Goal: Find specific page/section: Find specific page/section

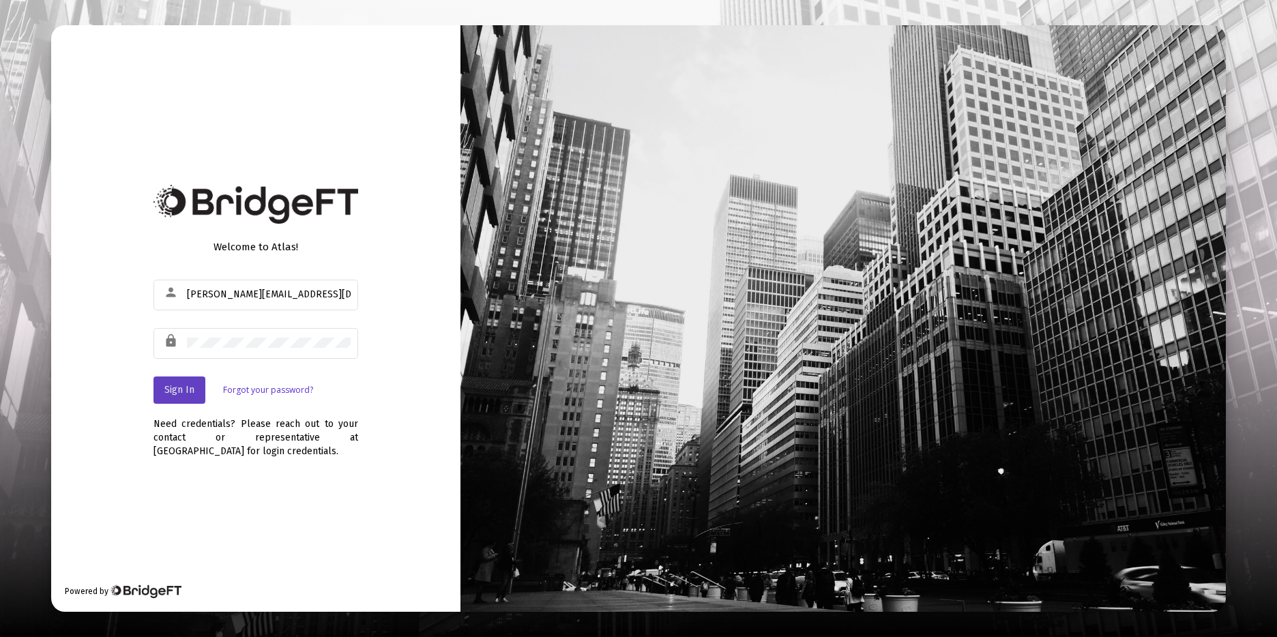
click at [196, 387] on button "Sign In" at bounding box center [179, 389] width 52 height 27
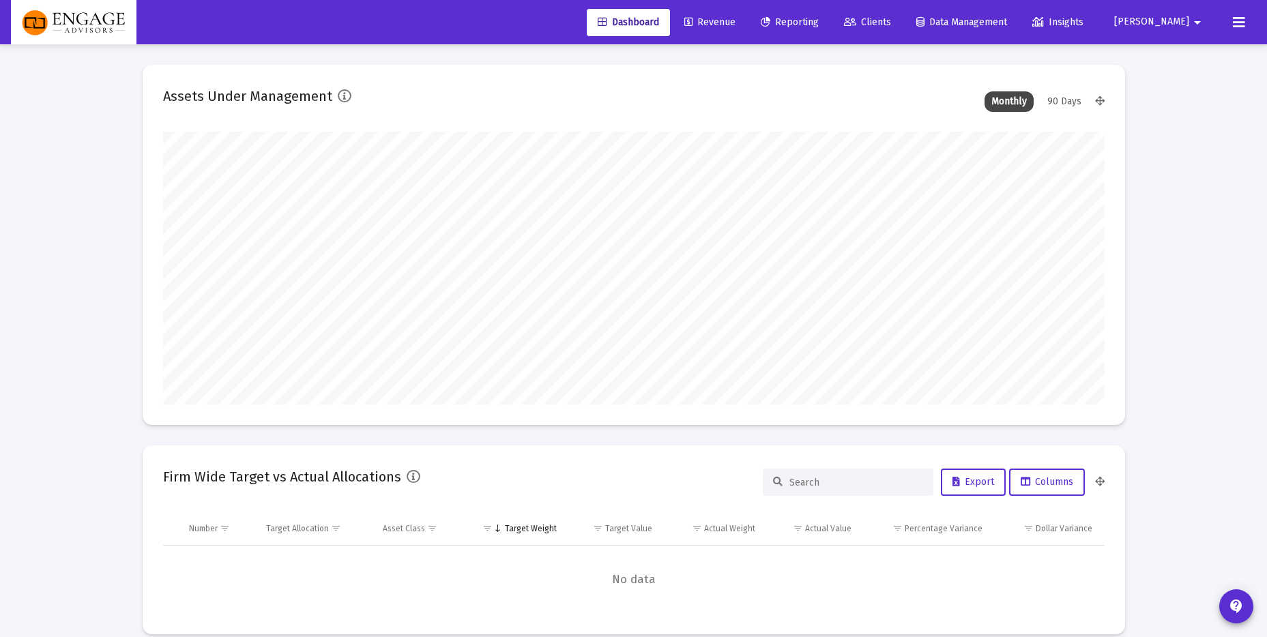
scroll to position [273, 507]
type input "[PERSON_NAME][EMAIL_ADDRESS][DOMAIN_NAME]"
type input "[DATE]"
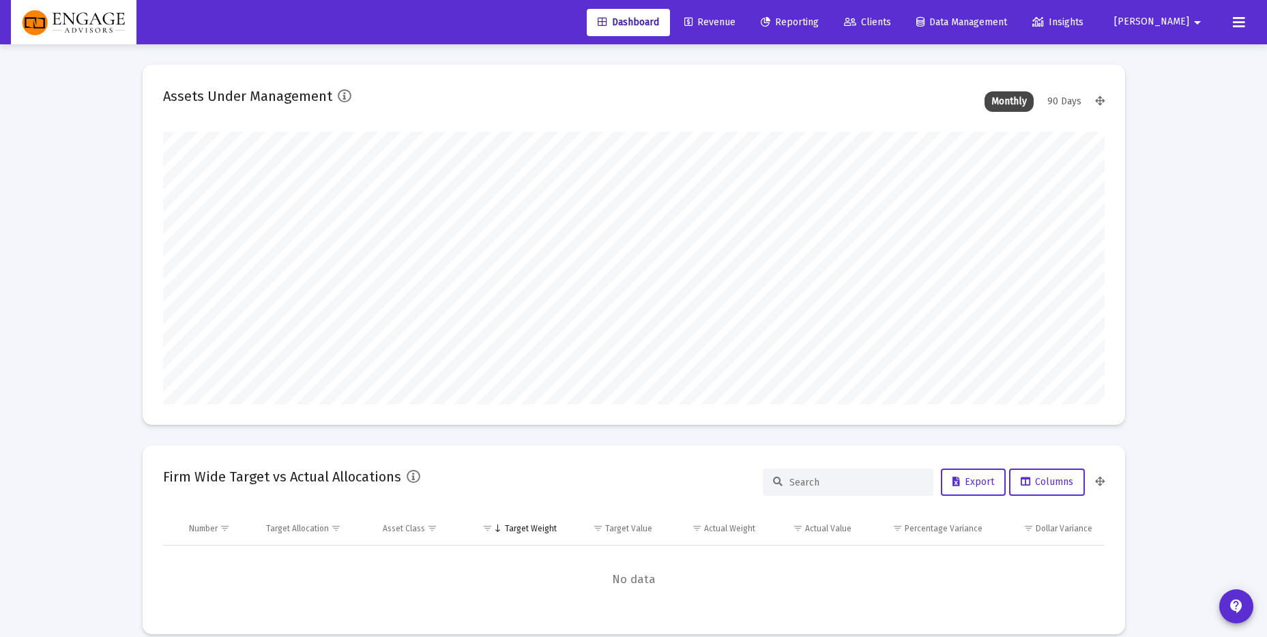
scroll to position [273, 440]
click at [746, 27] on link "Revenue" at bounding box center [709, 22] width 73 height 27
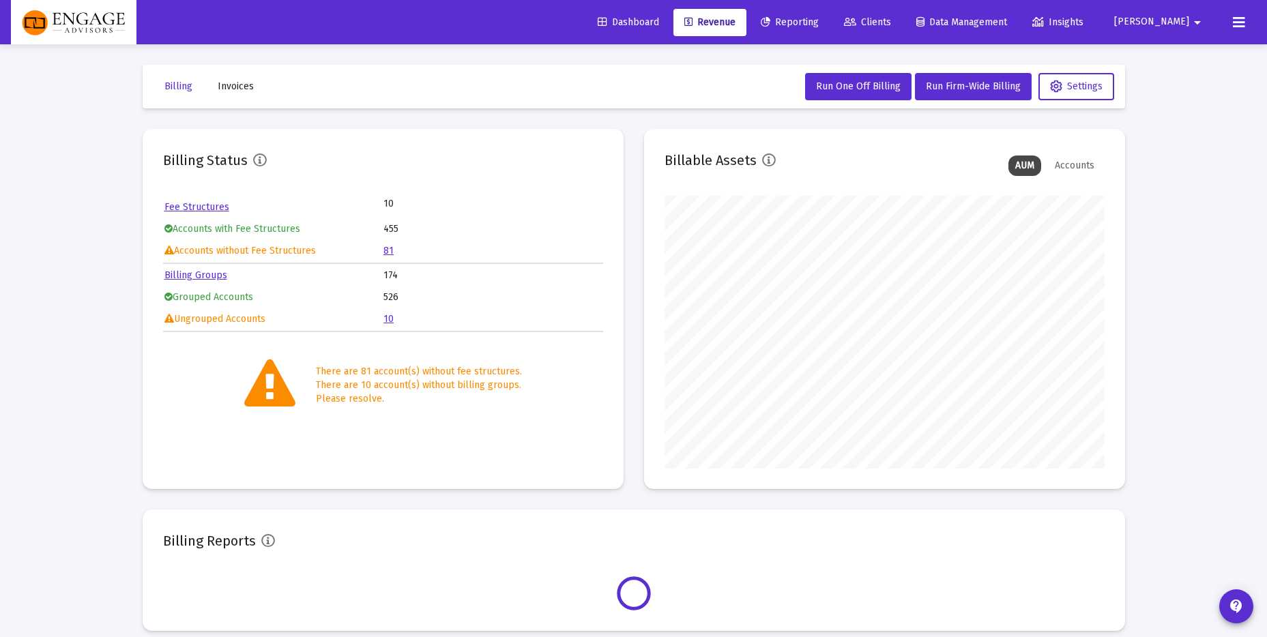
scroll to position [273, 440]
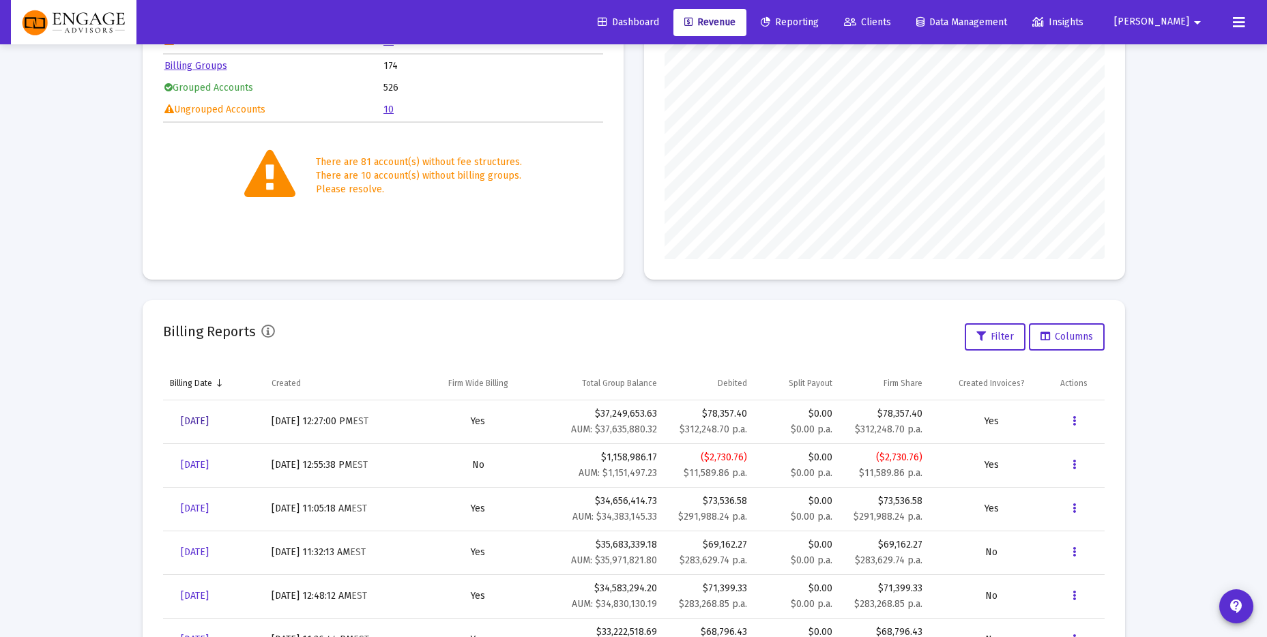
click at [185, 422] on span "[DATE]" at bounding box center [195, 421] width 28 height 12
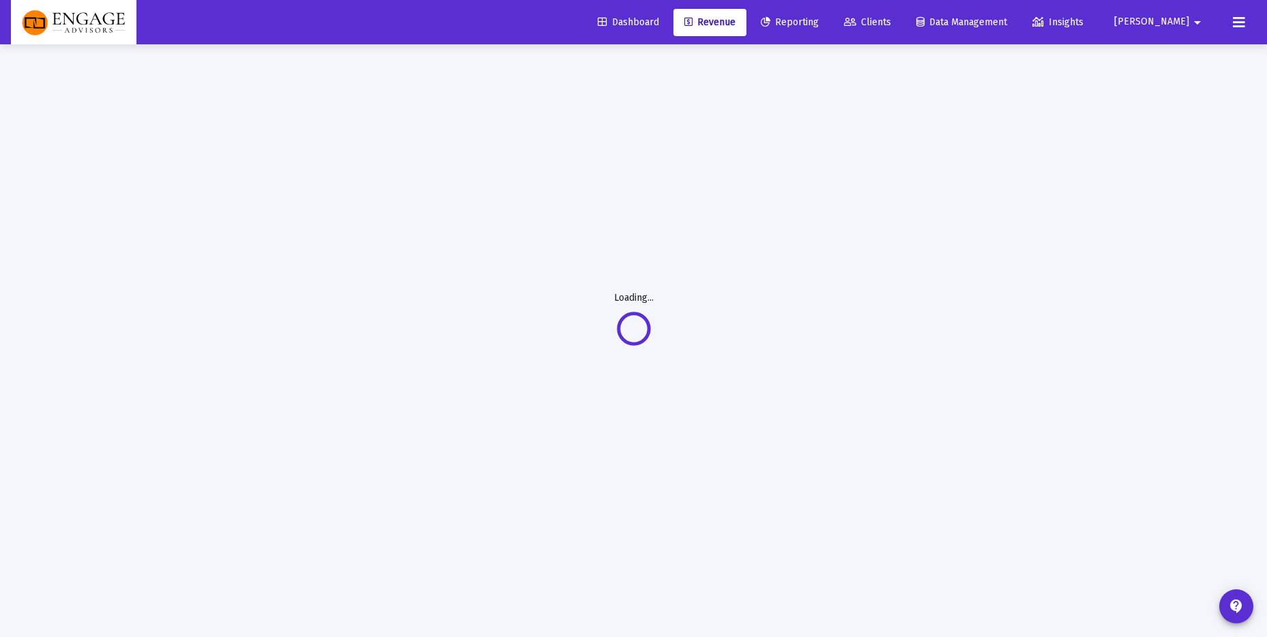
scroll to position [44, 0]
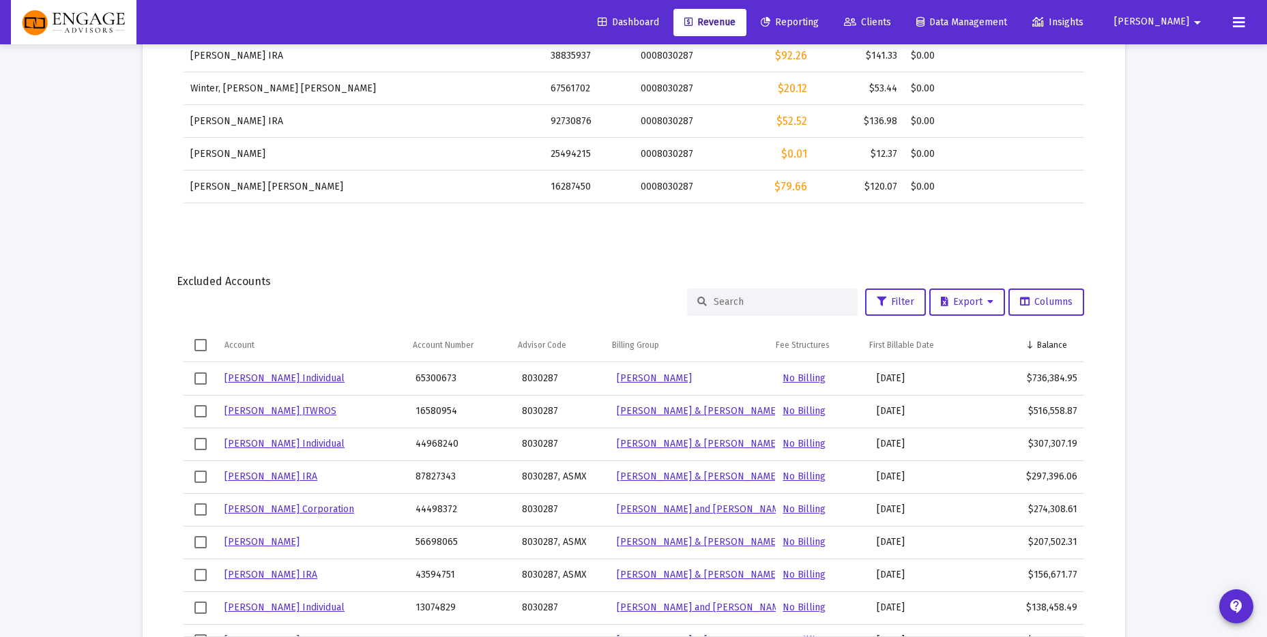
scroll to position [1053, 0]
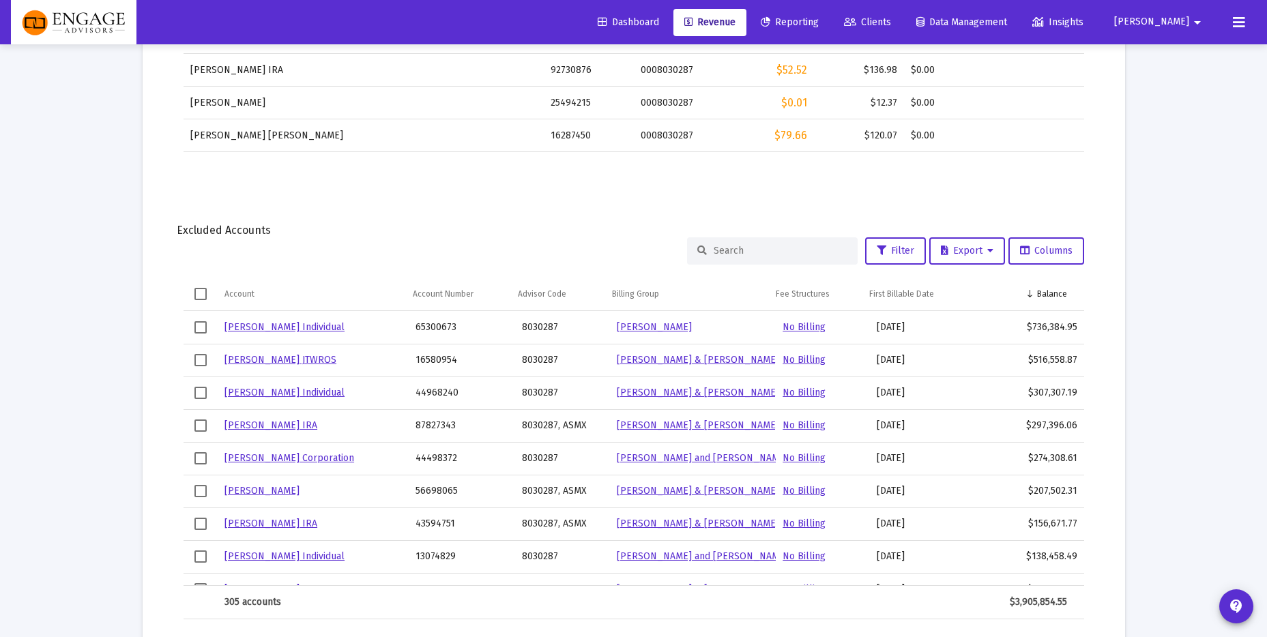
click at [891, 19] on span "Clients" at bounding box center [867, 22] width 47 height 12
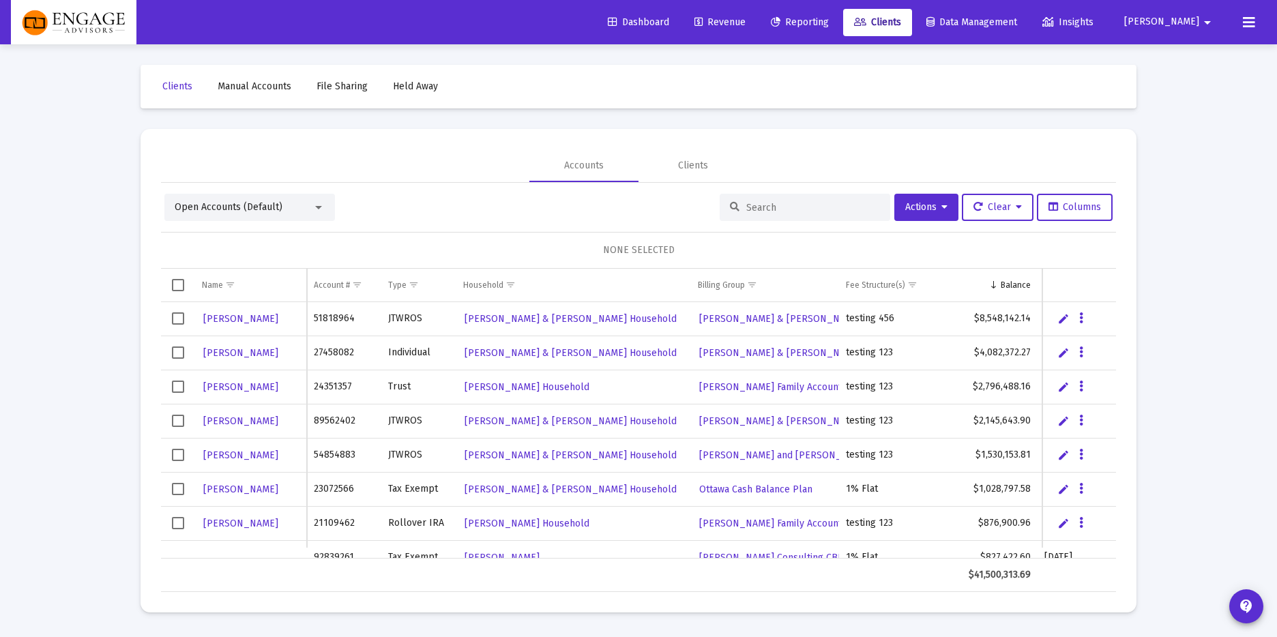
click at [784, 203] on input at bounding box center [813, 208] width 134 height 12
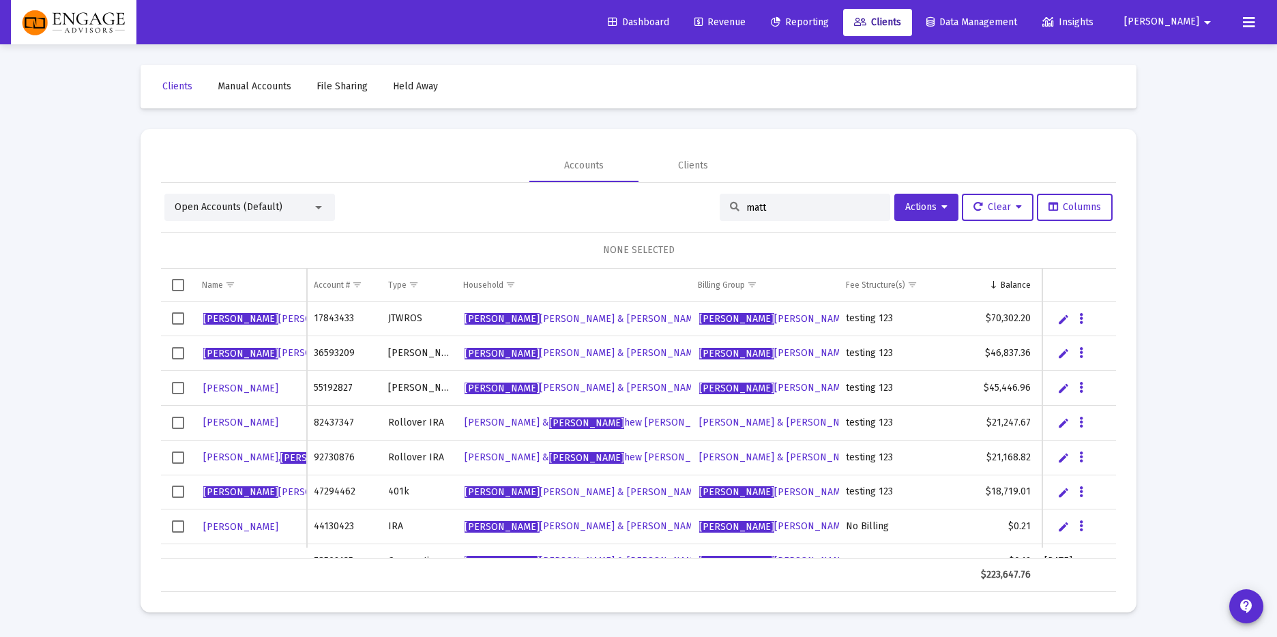
type input "matt"
click at [234, 351] on span "[PERSON_NAME] [PERSON_NAME]" at bounding box center [278, 353] width 150 height 12
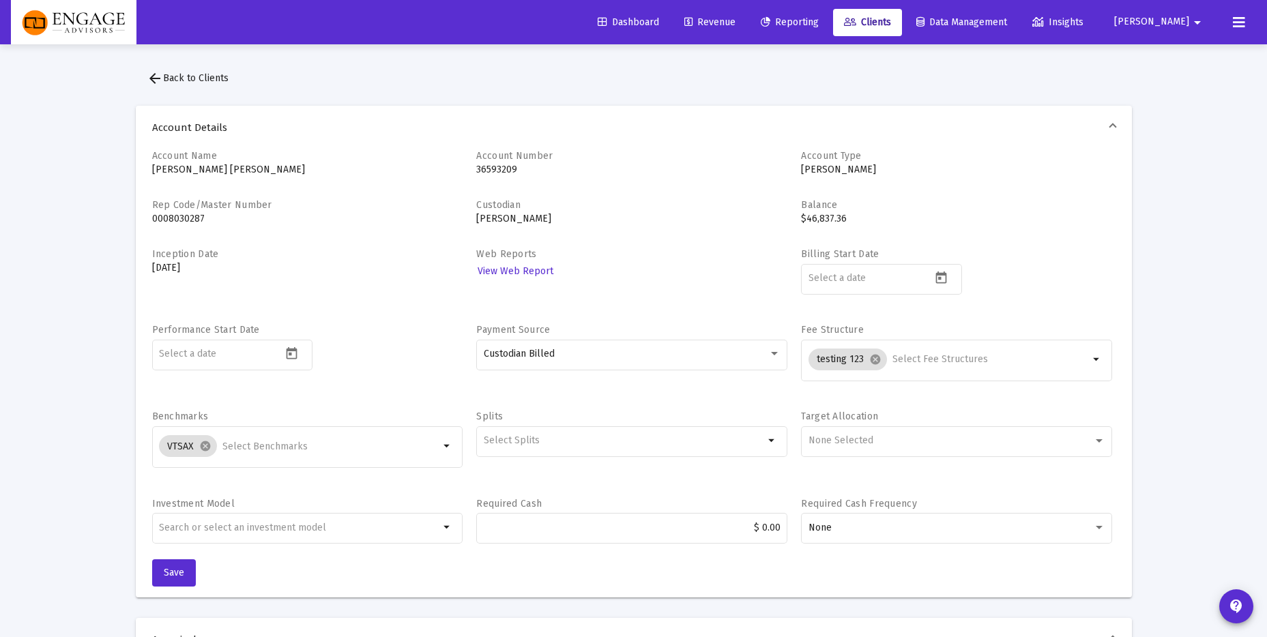
click at [165, 69] on button "arrow_back Back to Clients" at bounding box center [188, 78] width 104 height 27
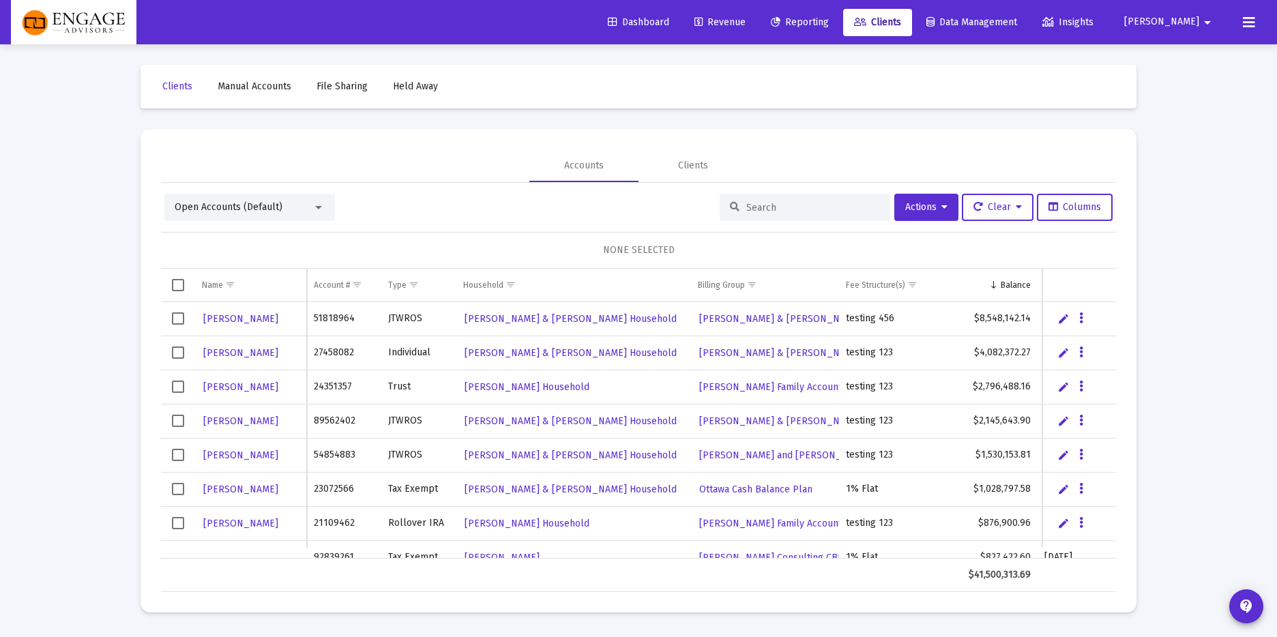
click at [799, 203] on input at bounding box center [813, 208] width 134 height 12
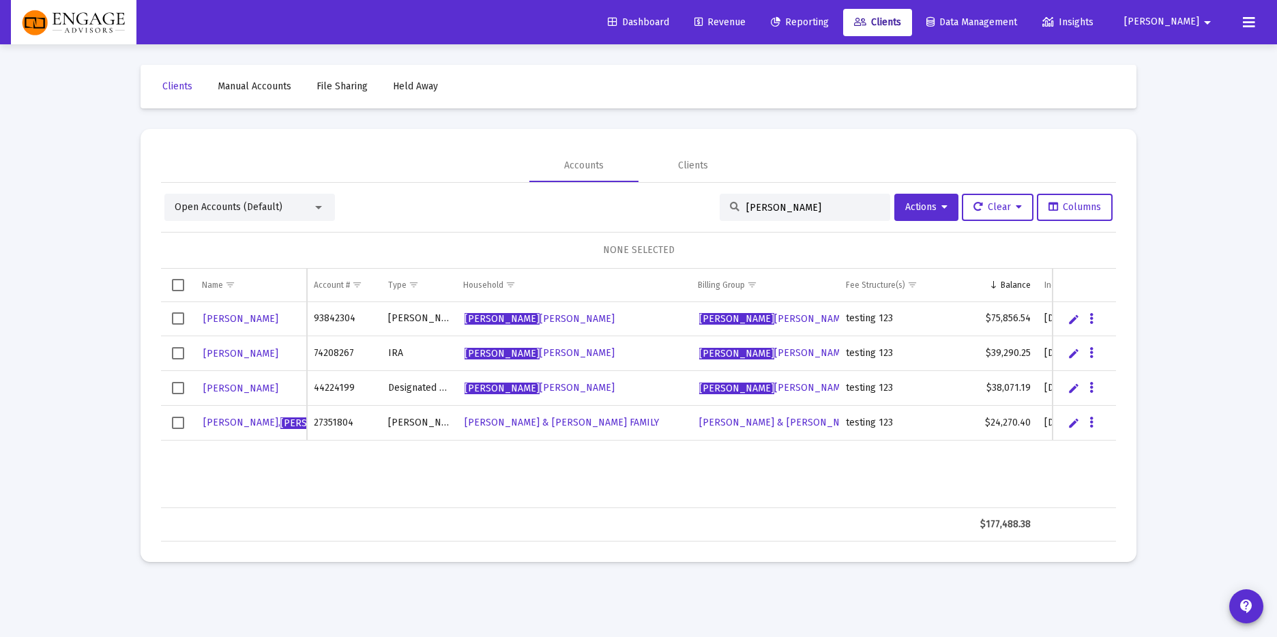
type input "[PERSON_NAME]"
click at [263, 320] on span "[PERSON_NAME]" at bounding box center [240, 319] width 75 height 12
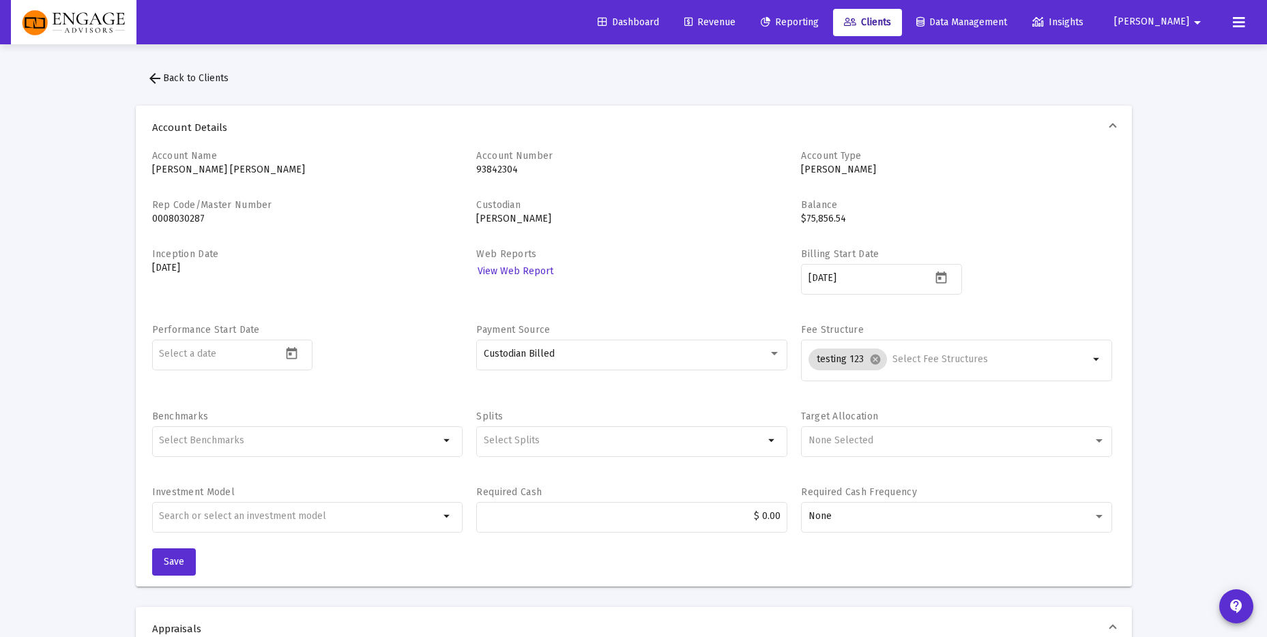
click at [181, 84] on button "arrow_back Back to Clients" at bounding box center [188, 78] width 104 height 27
